Goal: Information Seeking & Learning: Learn about a topic

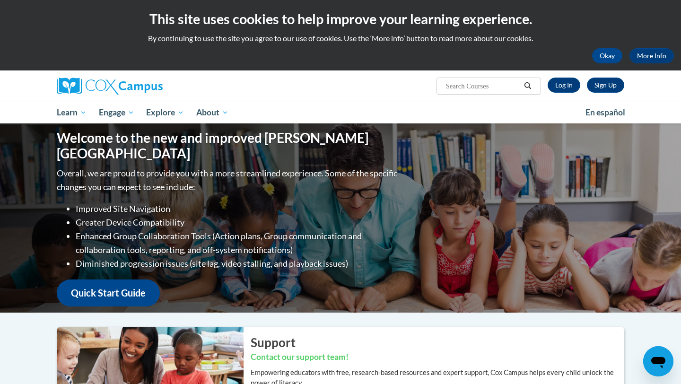
click at [253, 87] on div "Sign Up Log In Search Search..." at bounding box center [438, 83] width 388 height 24
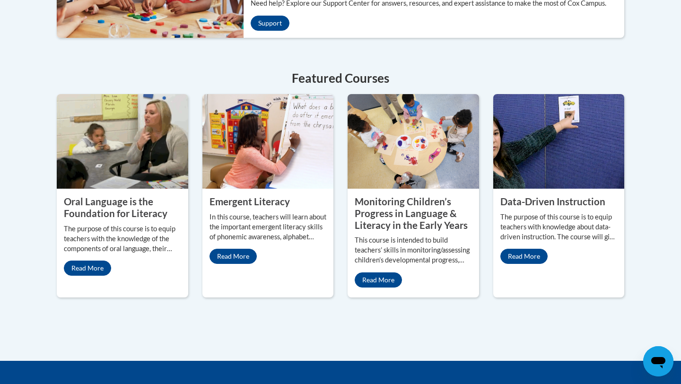
scroll to position [416, 0]
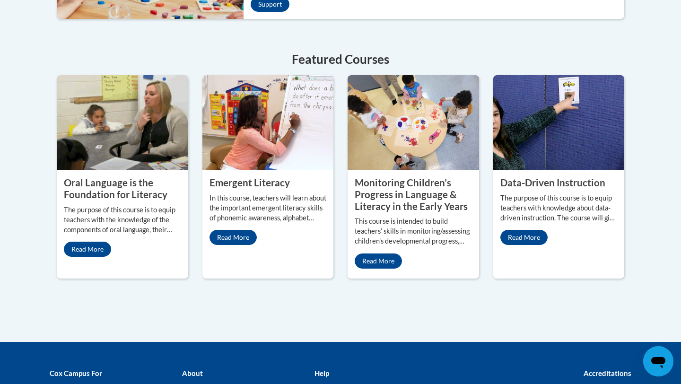
click at [111, 188] on property "Oral Language is the Foundation for Literacy" at bounding box center [116, 188] width 104 height 23
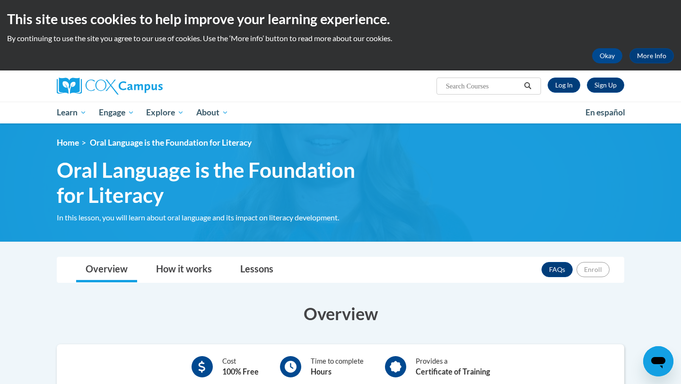
click at [69, 306] on h3 "Overview" at bounding box center [341, 314] width 568 height 24
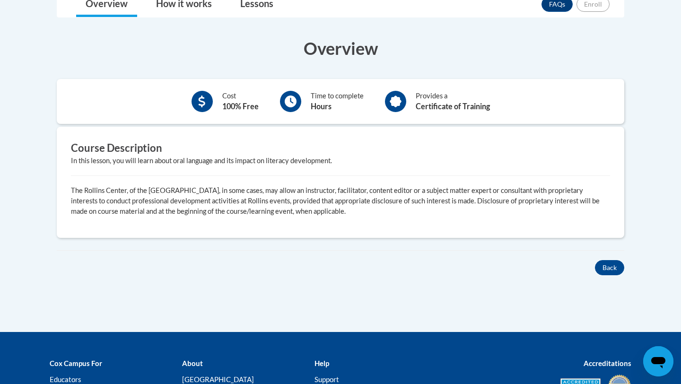
scroll to position [284, 0]
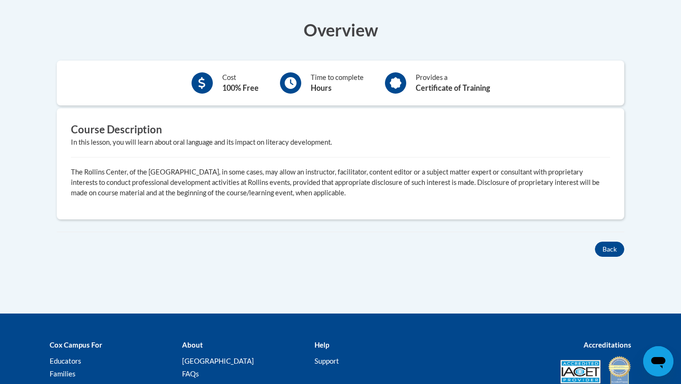
click at [290, 208] on div "Course Description In this lesson, you will learn about oral language and its i…" at bounding box center [341, 163] width 568 height 111
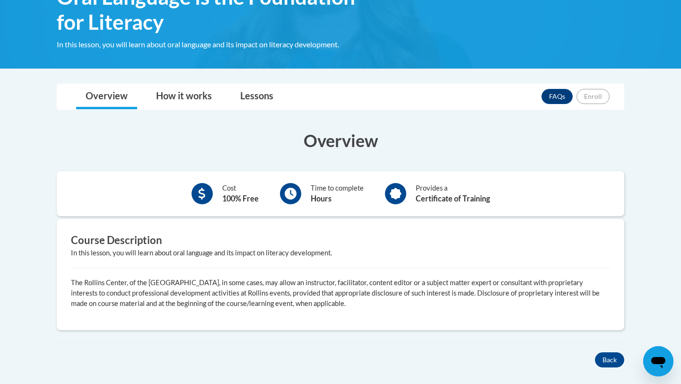
scroll to position [132, 0]
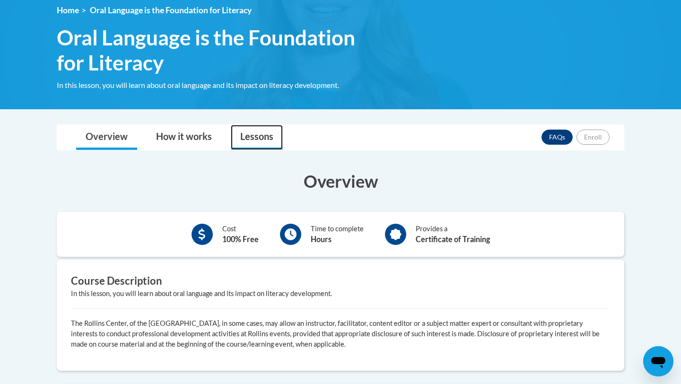
click at [261, 141] on link "Lessons" at bounding box center [257, 137] width 52 height 25
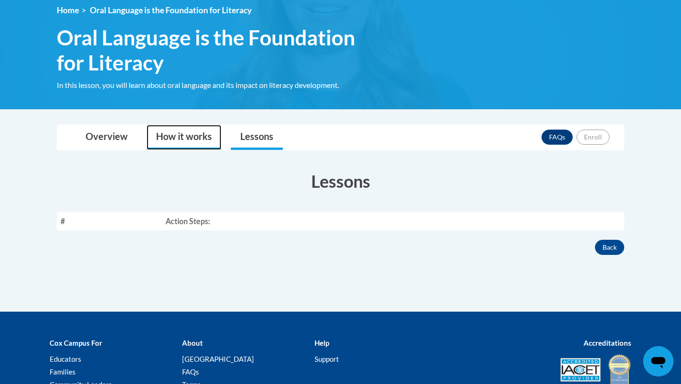
click at [221, 140] on link "How it works" at bounding box center [184, 137] width 75 height 25
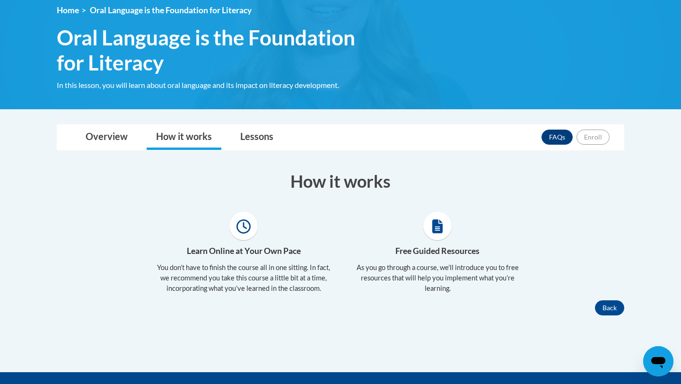
click at [425, 153] on div "Toggle navigation Overview How it works Lessons FAQs Enroll Overview Cost 100% …" at bounding box center [341, 219] width 582 height 191
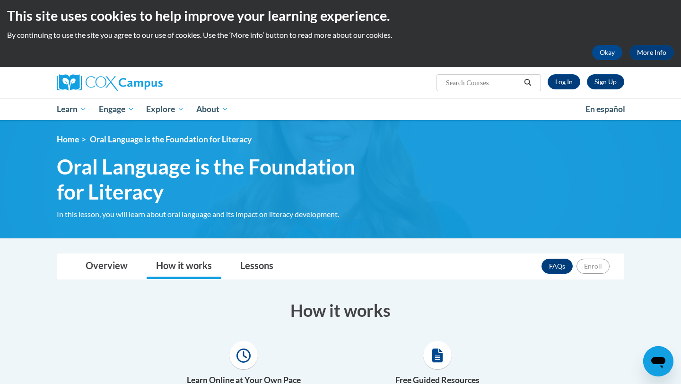
scroll to position [0, 0]
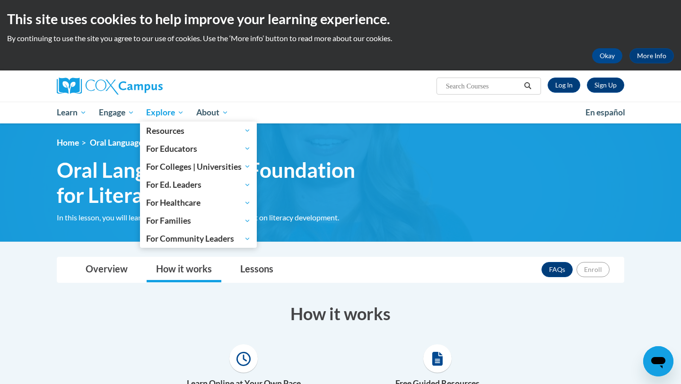
click at [156, 116] on span "Explore" at bounding box center [165, 112] width 38 height 11
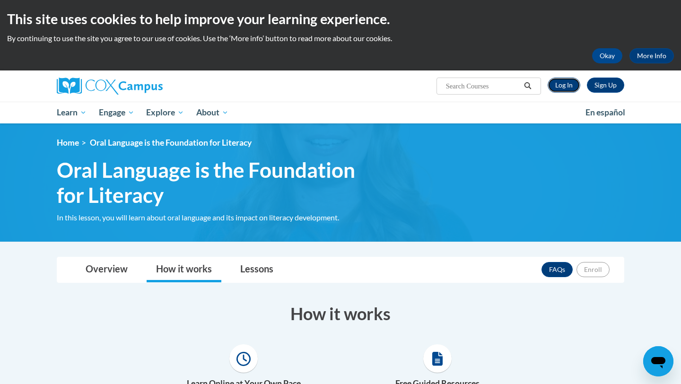
click at [559, 86] on link "Log In" at bounding box center [564, 85] width 33 height 15
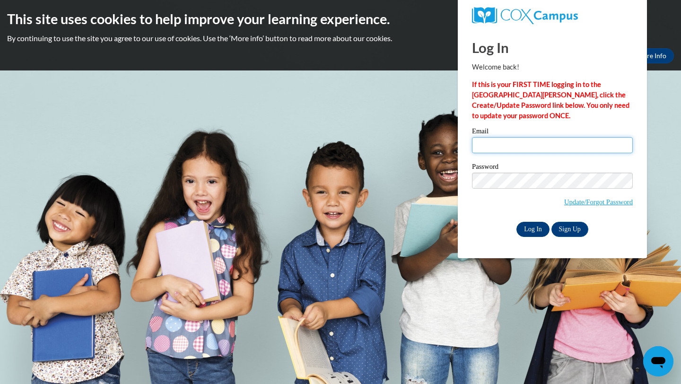
type input "sheadrick5@daltonstate.edu"
click at [521, 234] on input "Log In" at bounding box center [533, 229] width 33 height 15
click at [533, 230] on input "Log In" at bounding box center [533, 229] width 33 height 15
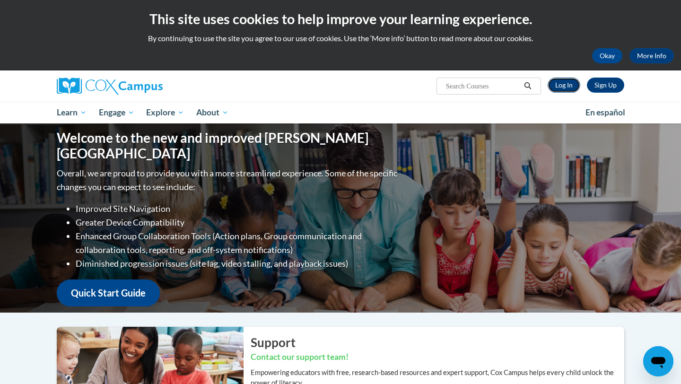
click at [572, 79] on link "Log In" at bounding box center [564, 85] width 33 height 15
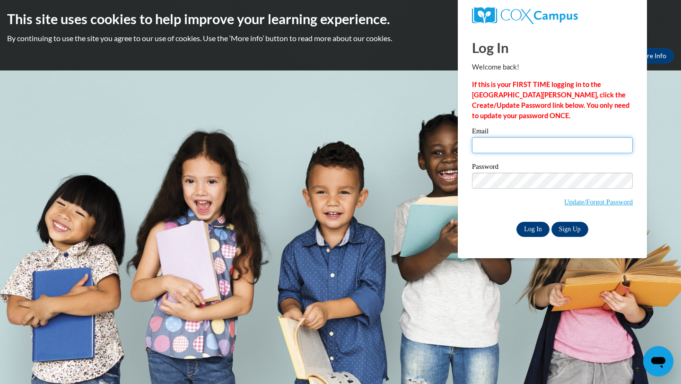
type input "sheadrick5@daltonstate.edu"
click at [523, 232] on input "Log In" at bounding box center [533, 229] width 33 height 15
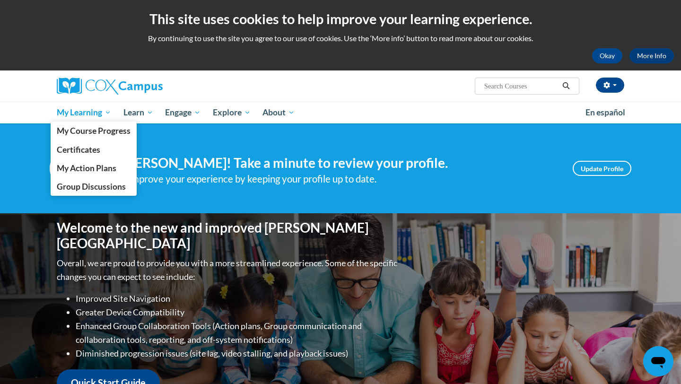
click at [107, 113] on span "My Learning" at bounding box center [84, 112] width 54 height 11
click at [102, 134] on span "My Course Progress" at bounding box center [94, 131] width 74 height 10
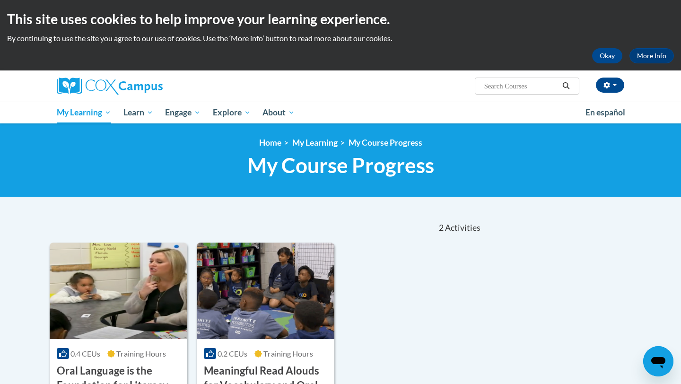
click at [390, 267] on div "0.4 CEUs Training Hours COURSE Oral Language is the Foundation for Literacy Mor…" at bounding box center [266, 354] width 433 height 222
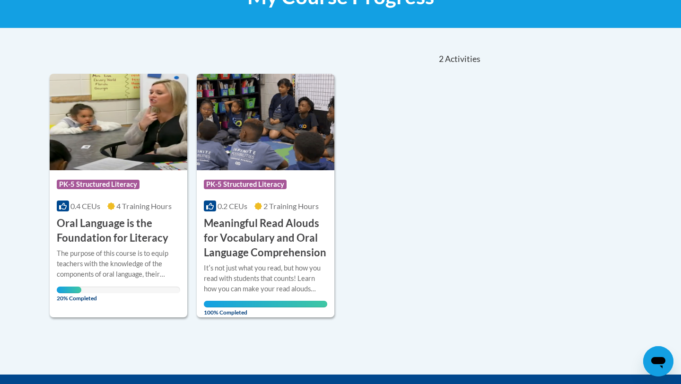
scroll to position [170, 0]
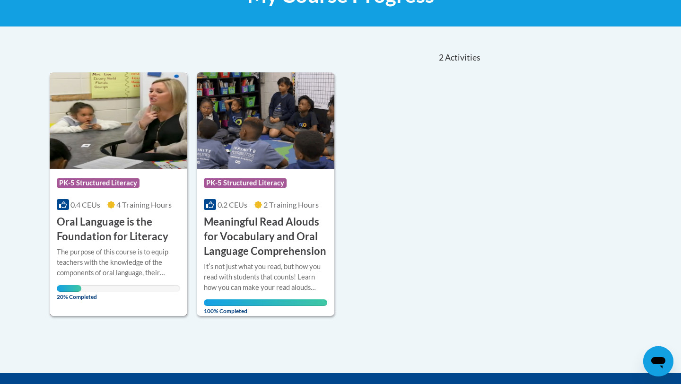
click at [64, 248] on div "The purpose of this course is to equip teachers with the knowledge of the compo…" at bounding box center [119, 262] width 124 height 31
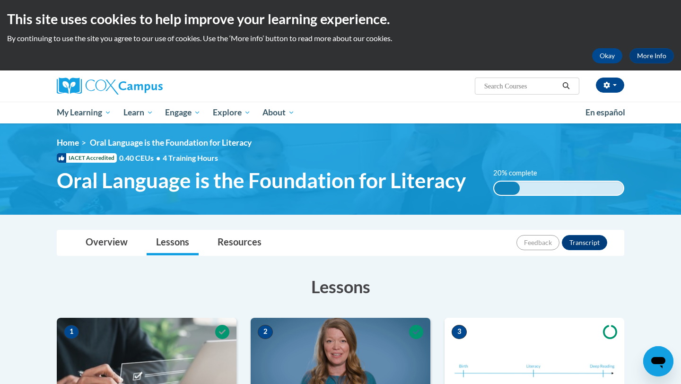
click at [212, 297] on h3 "Lessons" at bounding box center [341, 287] width 568 height 24
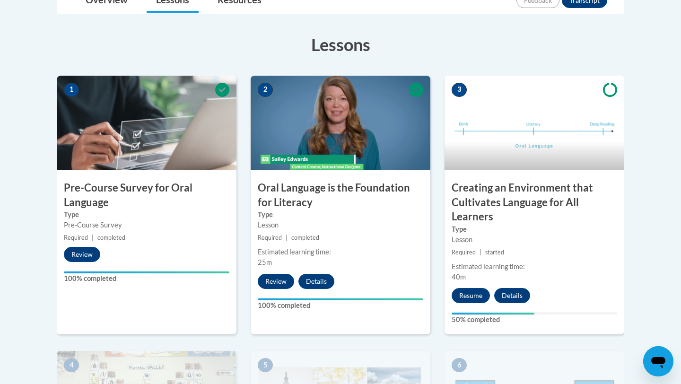
scroll to position [246, 0]
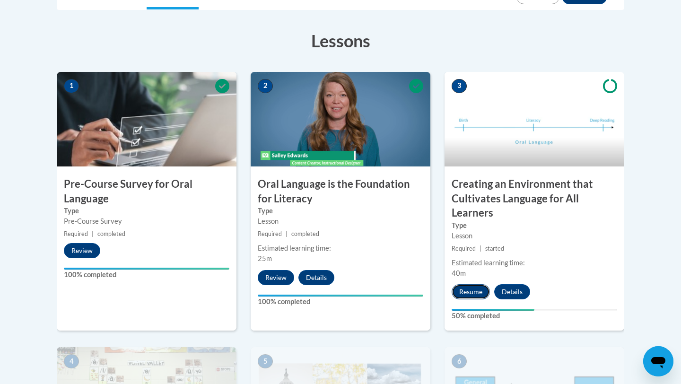
click at [462, 297] on button "Resume" at bounding box center [471, 291] width 38 height 15
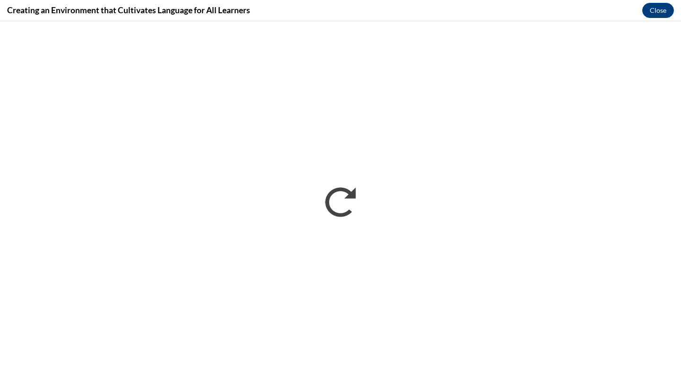
scroll to position [0, 0]
